Goal: Task Accomplishment & Management: Complete application form

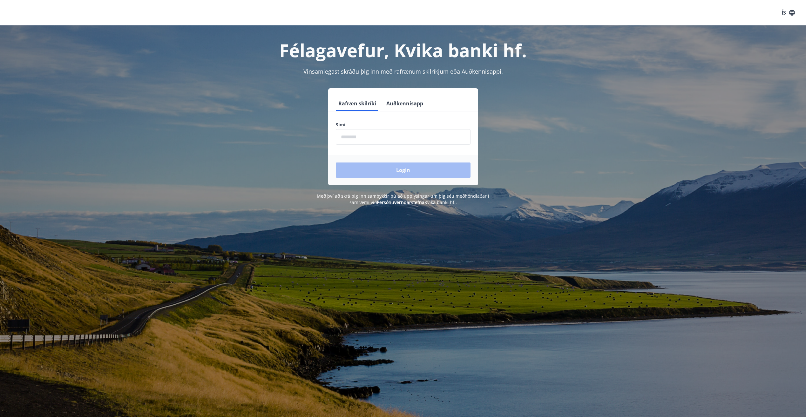
click at [364, 140] on input "phone" at bounding box center [403, 137] width 135 height 16
click at [370, 138] on input "phone" at bounding box center [403, 137] width 135 height 16
drag, startPoint x: 313, startPoint y: 132, endPoint x: 263, endPoint y: 121, distance: 51.7
click at [265, 128] on div "Rafræn skilríki Auðkennisapp Sími ​ Login" at bounding box center [403, 136] width 442 height 97
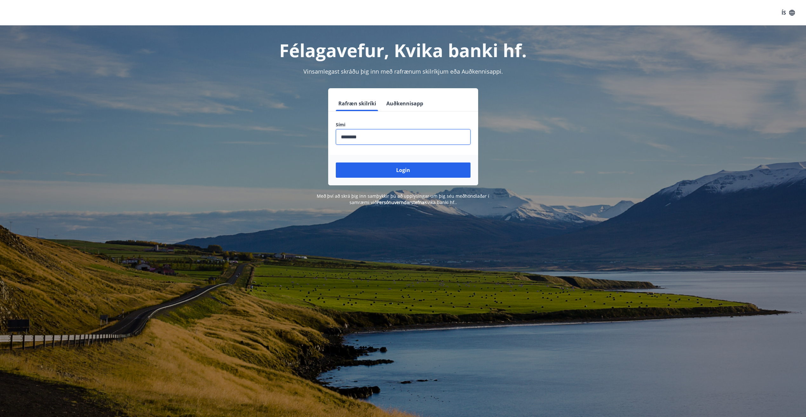
type input "********"
click at [336, 163] on button "Login" at bounding box center [403, 170] width 135 height 15
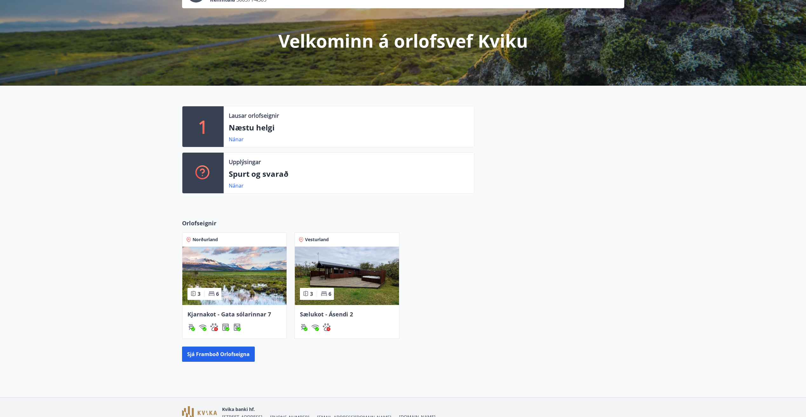
scroll to position [92, 0]
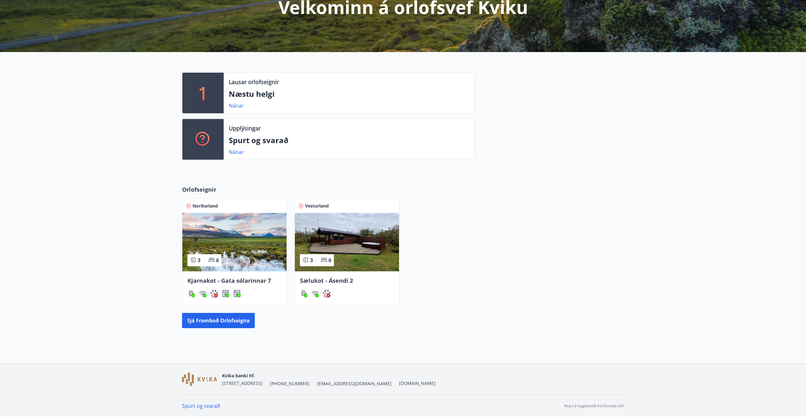
click at [268, 251] on img at bounding box center [234, 242] width 104 height 58
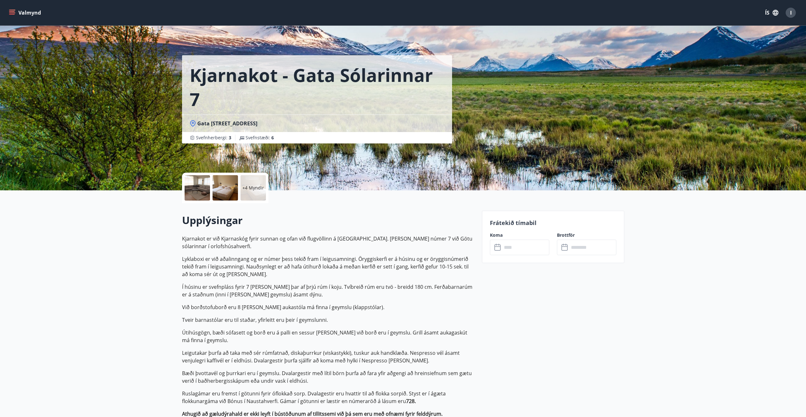
click at [509, 248] on input "text" at bounding box center [525, 248] width 47 height 16
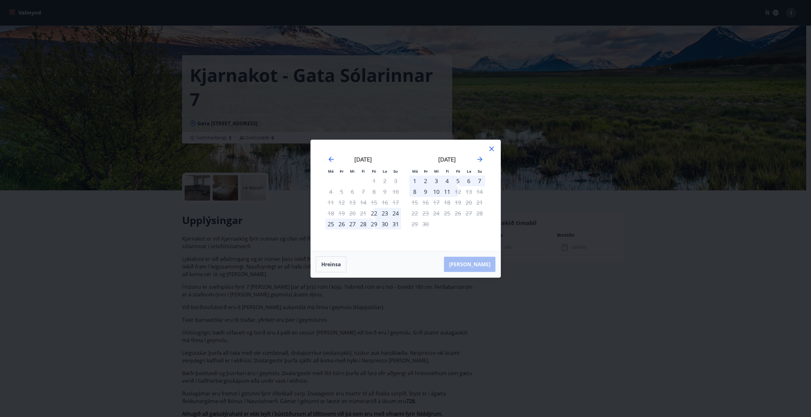
click at [712, 336] on div "Má Þr Mi Fi Fö La Su Má Þr Mi Fi Fö La Su júlí 2025 1 2 3 4 5 6 7 8 9 10 11 12 …" at bounding box center [405, 208] width 811 height 417
